Goal: Navigation & Orientation: Go to known website

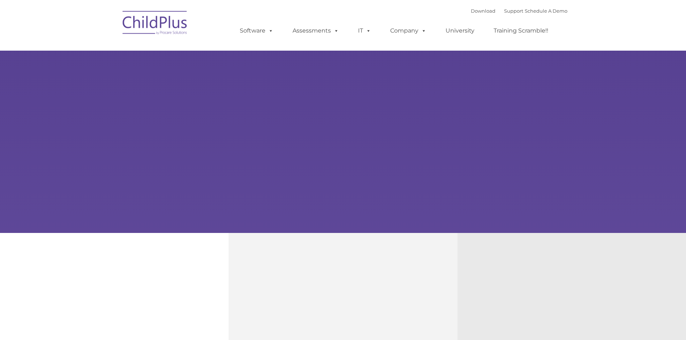
type input ""
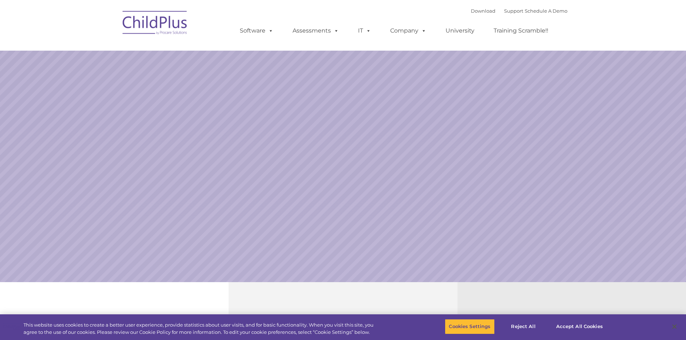
select select "MEDIUM"
